Goal: Complete application form

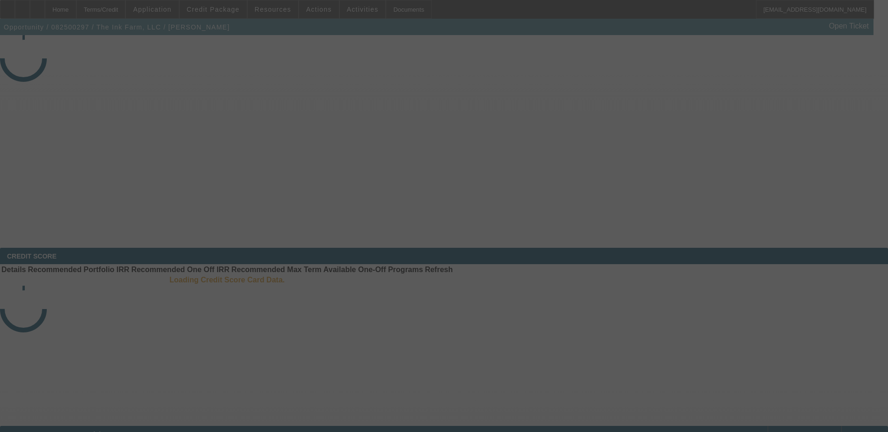
select select "3"
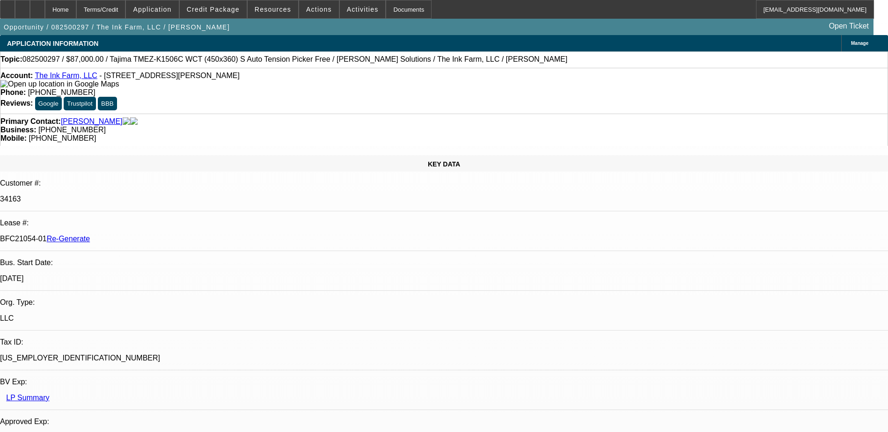
select select "0"
select select "2"
select select "0.1"
select select "4"
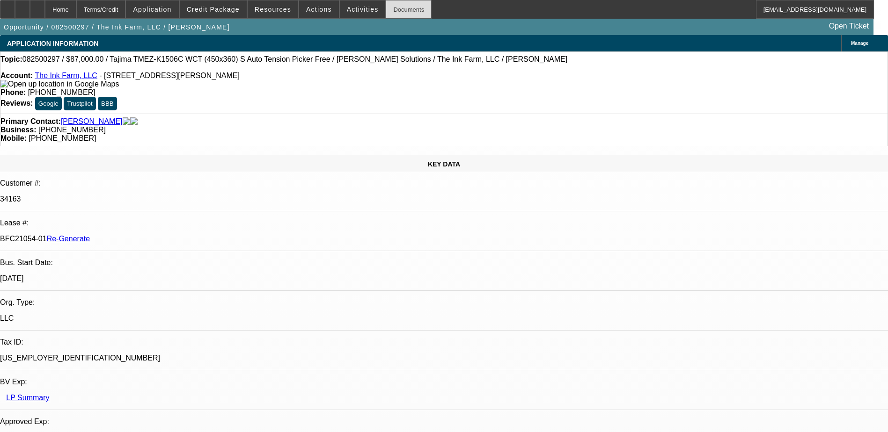
click at [386, 7] on div "Documents" at bounding box center [409, 9] width 46 height 19
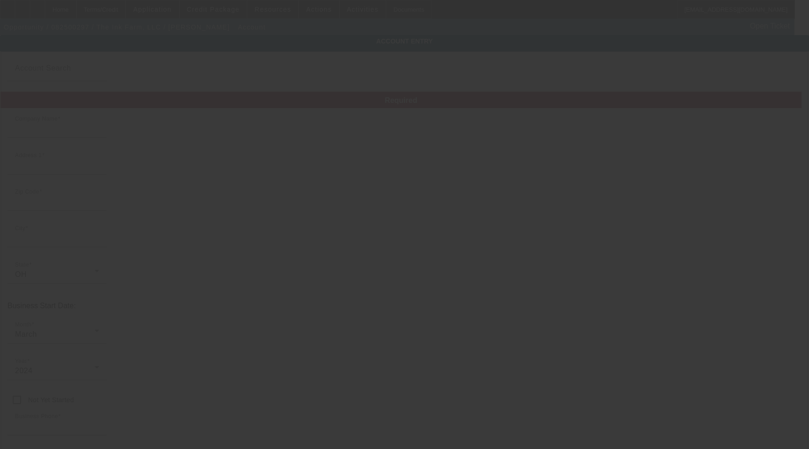
type input "The Ink Farm, LLC"
type input "[STREET_ADDRESS][PERSON_NAME]"
type input "43230"
type input "Columbus"
type input "[PHONE_NUMBER]"
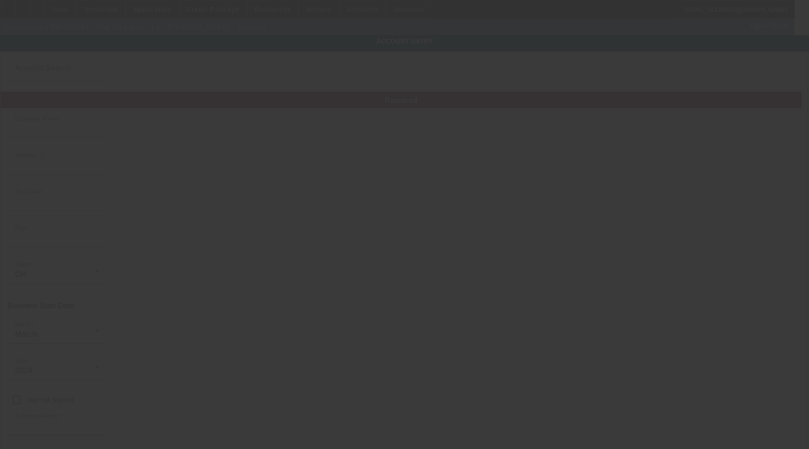
type input "Ste D"
type input "davidee@inkfarmers.com"
type input "Franklin"
type input "[US_EMPLOYER_IDENTIFICATION_NUMBER]"
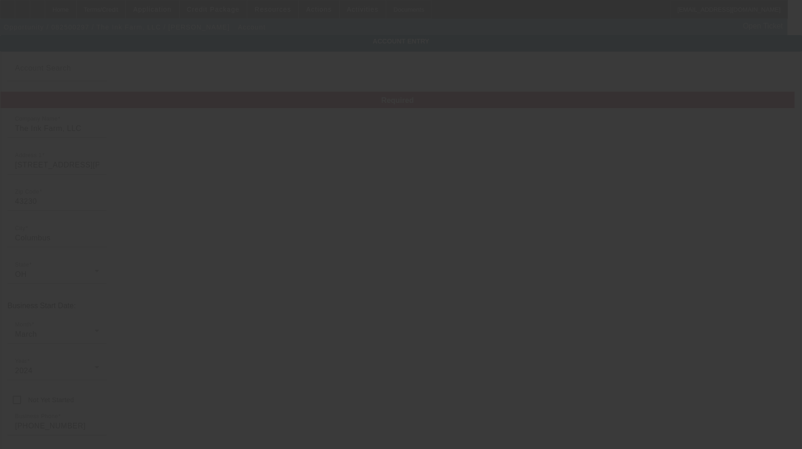
type input "8/12/2025"
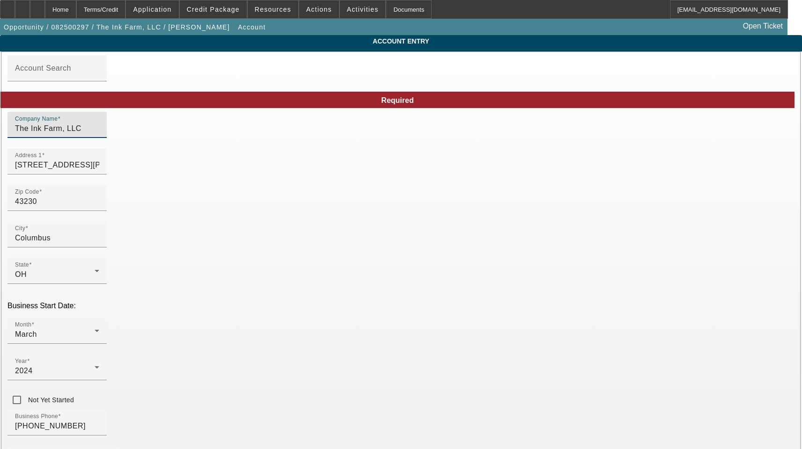
click at [99, 134] on input "The Ink Farm, LLC" at bounding box center [57, 128] width 84 height 11
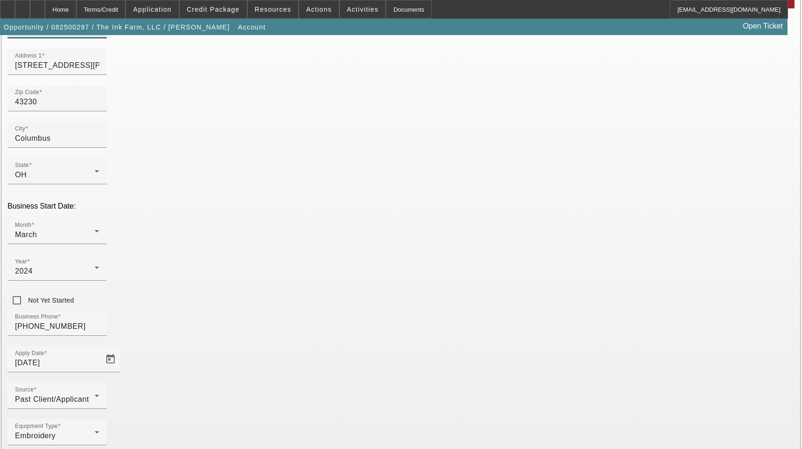
scroll to position [102, 0]
type input "The Ink Farm LLC"
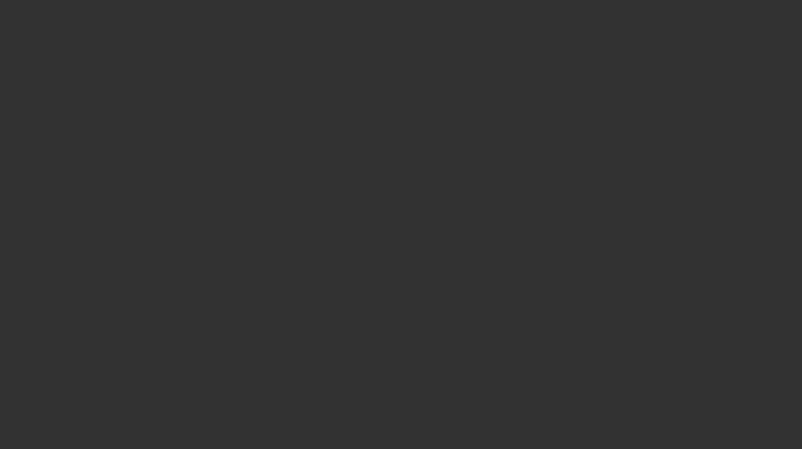
select select "3"
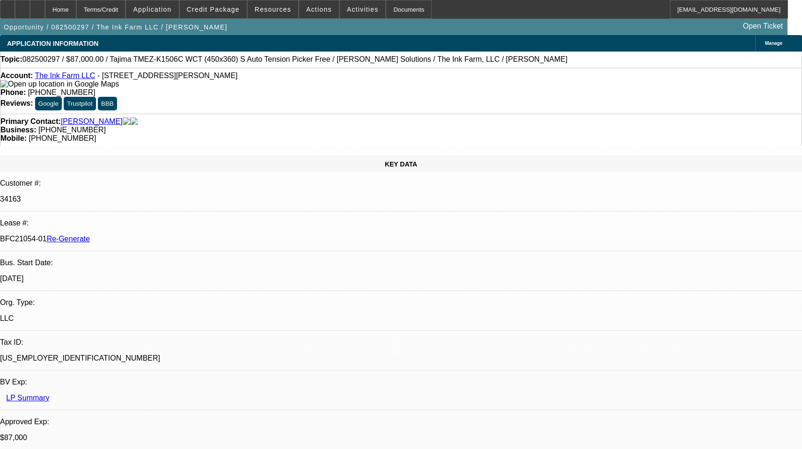
select select "0"
select select "2"
select select "0.1"
select select "1"
select select "2"
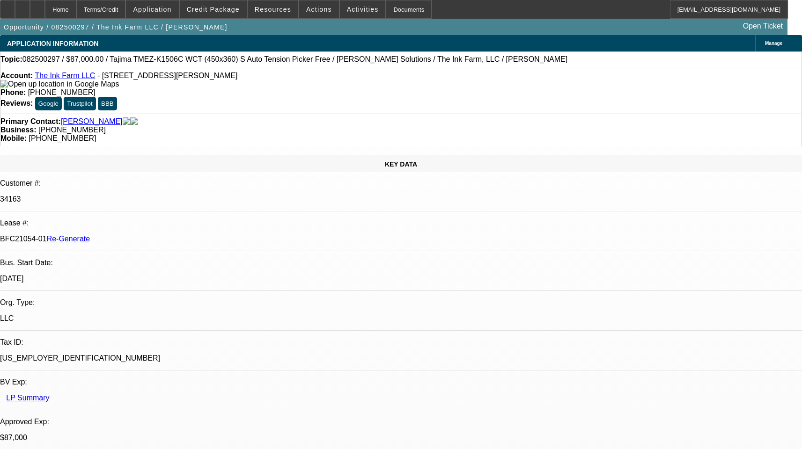
select select "4"
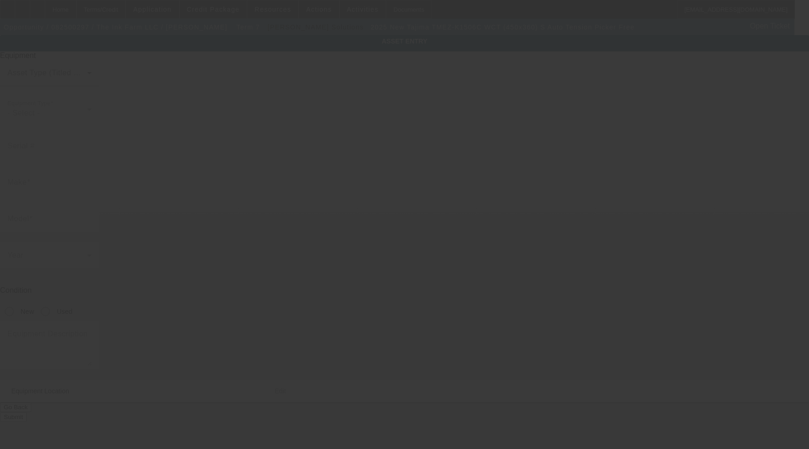
type input "Tajima"
type input "TMEZ-K1506C WCT (450x360) S Auto Tension Picker Free"
radio input "true"
type textarea "15 Needle 6 Head Embroidery Machine with Cap Driver with Support Shaft, (1) Hoo…"
type input "[STREET_ADDRESS][PERSON_NAME]"
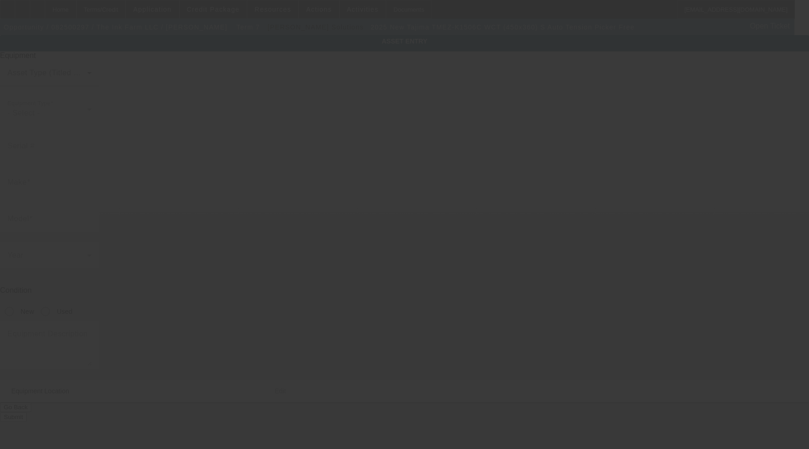
type input "Suite D"
type input "Columbus"
type input "43230"
type input "Franklin"
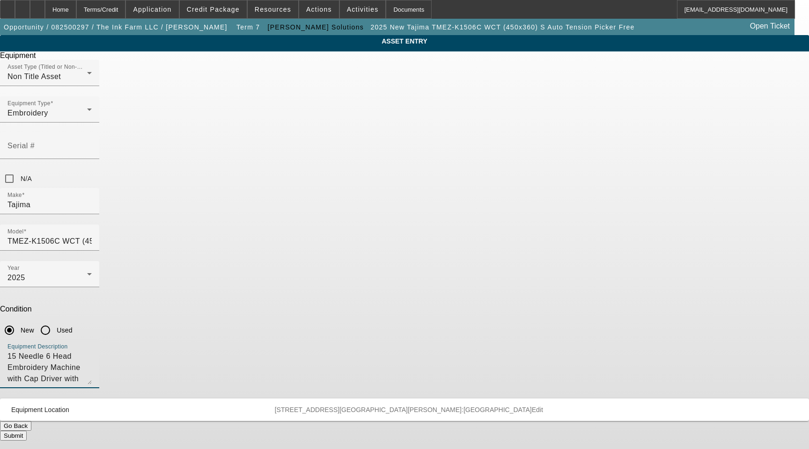
click at [92, 351] on textarea "15 Needle 6 Head Embroidery Machine with Cap Driver with Support Shaft, (1) Hoo…" at bounding box center [49, 368] width 84 height 34
type textarea "15 Needle 6 Head Embroidery Machine with Cap Driver with Support Shaft, (1) Hoo…"
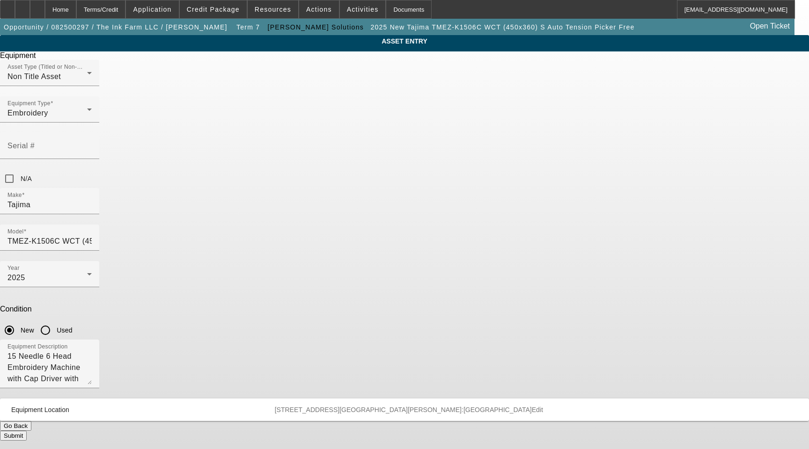
click at [532, 406] on span "Edit" at bounding box center [537, 409] width 11 height 7
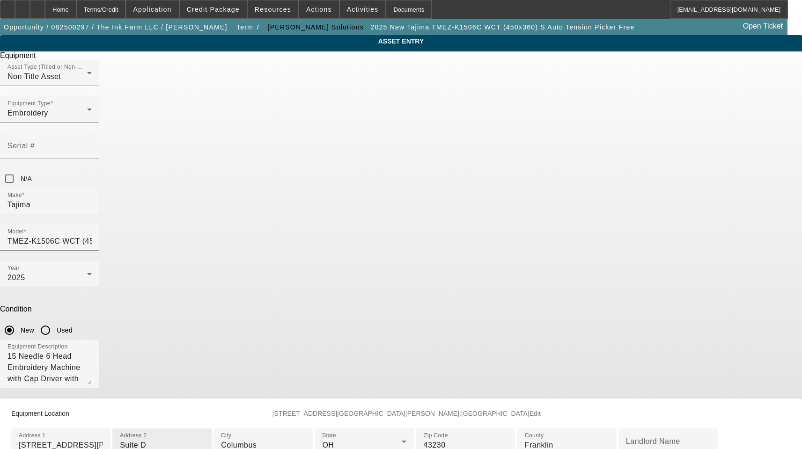
drag, startPoint x: 294, startPoint y: 379, endPoint x: 310, endPoint y: 376, distance: 16.2
click at [204, 440] on input "Suite D" at bounding box center [162, 445] width 84 height 11
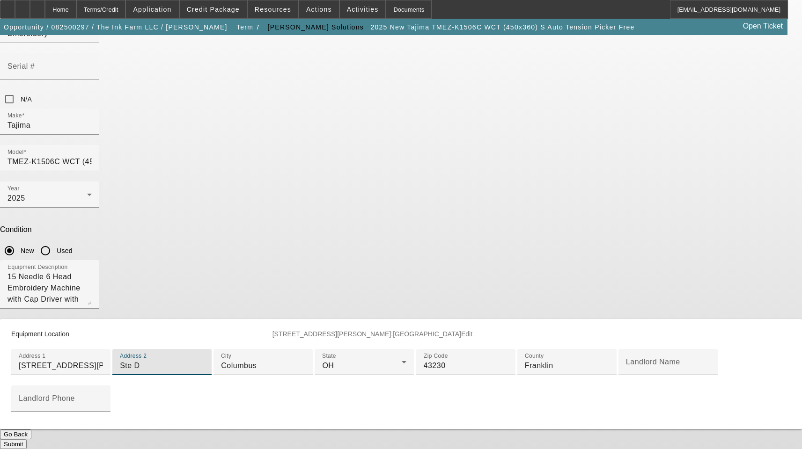
scroll to position [225, 0]
type input "Ste D"
click at [27, 439] on button "Submit" at bounding box center [13, 444] width 27 height 10
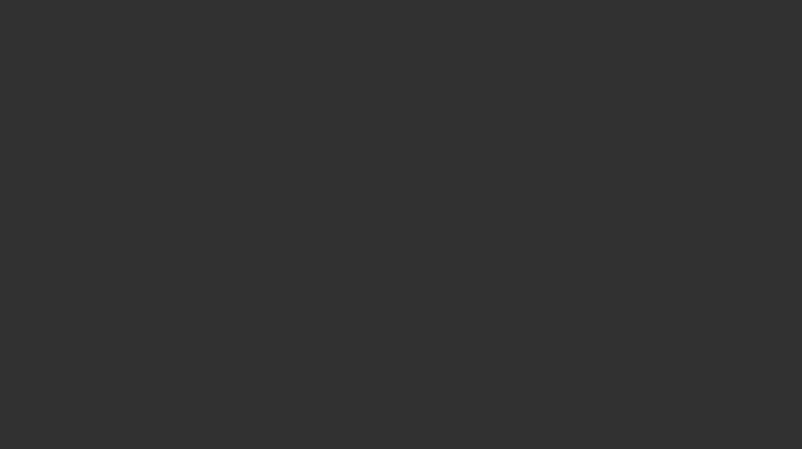
select select "3"
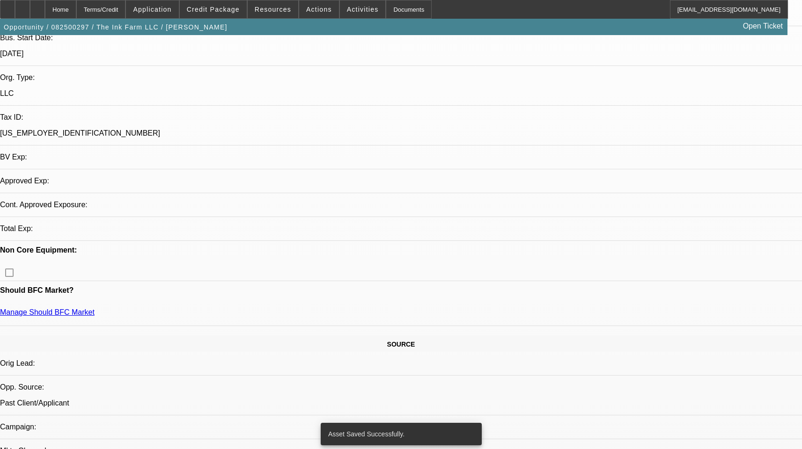
select select "0"
select select "2"
select select "0.1"
select select "4"
